Goal: Navigation & Orientation: Find specific page/section

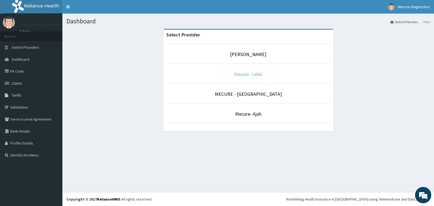
click at [242, 74] on link "Mecure -Lekki" at bounding box center [248, 74] width 29 height 6
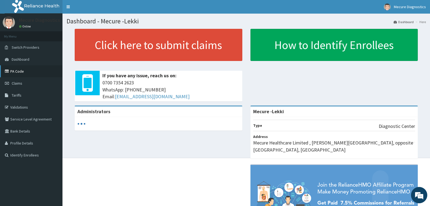
click at [22, 72] on link "PA Code" at bounding box center [31, 71] width 62 height 12
